Goal: Entertainment & Leisure: Consume media (video, audio)

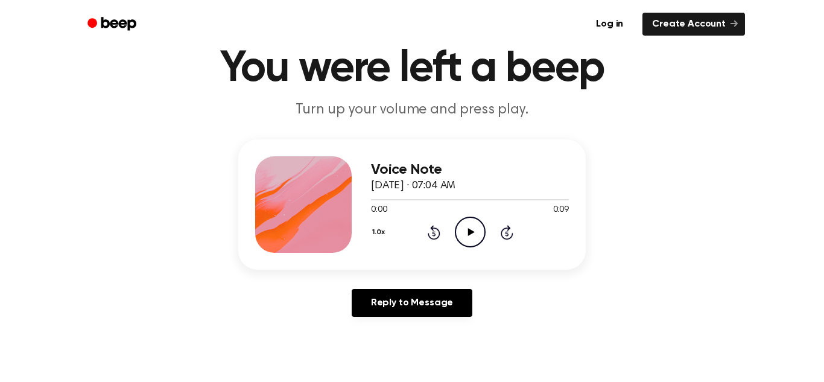
click at [470, 238] on icon "Play Audio" at bounding box center [470, 232] width 31 height 31
click at [473, 236] on icon "Play Audio" at bounding box center [470, 232] width 31 height 31
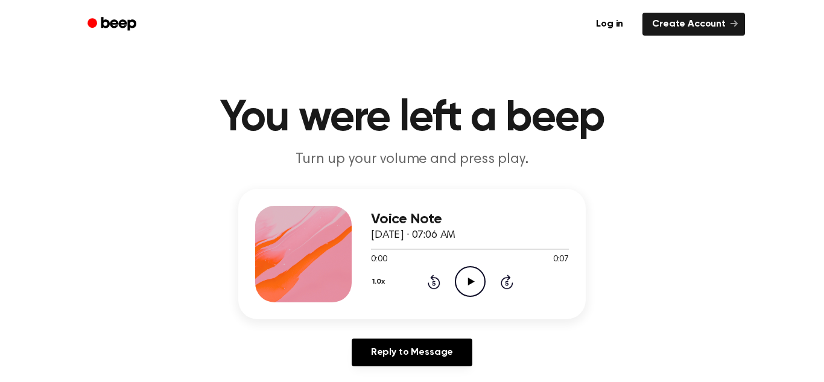
click at [455, 281] on circle at bounding box center [470, 282] width 30 height 30
click at [470, 276] on icon "Play Audio" at bounding box center [470, 281] width 31 height 31
click at [467, 288] on icon "Play Audio" at bounding box center [470, 281] width 31 height 31
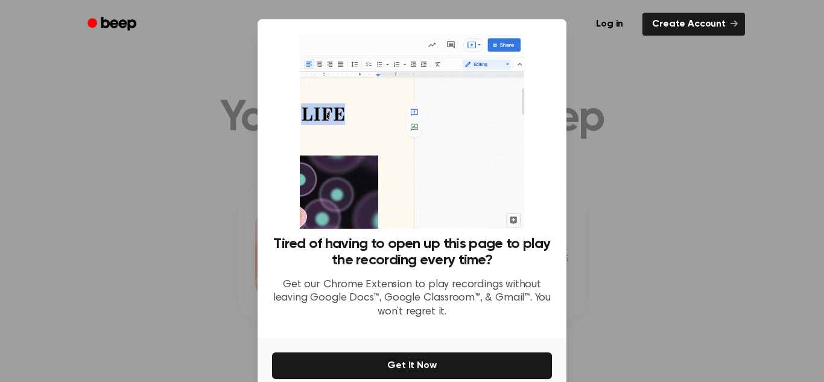
click at [596, 229] on div at bounding box center [412, 191] width 824 height 382
click at [641, 52] on div at bounding box center [412, 191] width 824 height 382
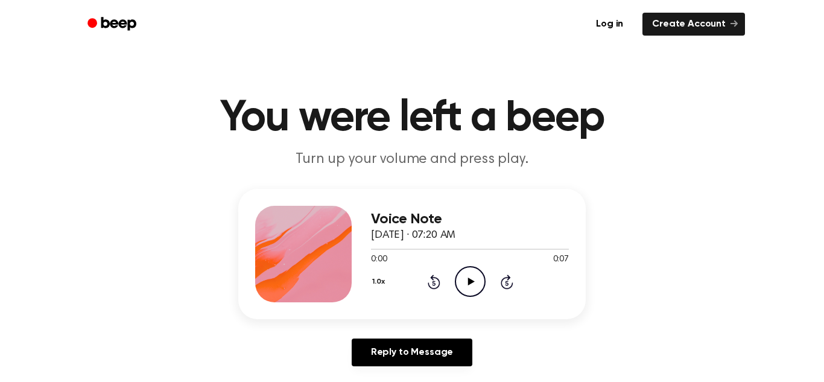
click at [463, 280] on icon "Play Audio" at bounding box center [470, 281] width 31 height 31
click at [469, 279] on icon at bounding box center [470, 281] width 7 height 8
